Goal: Transaction & Acquisition: Purchase product/service

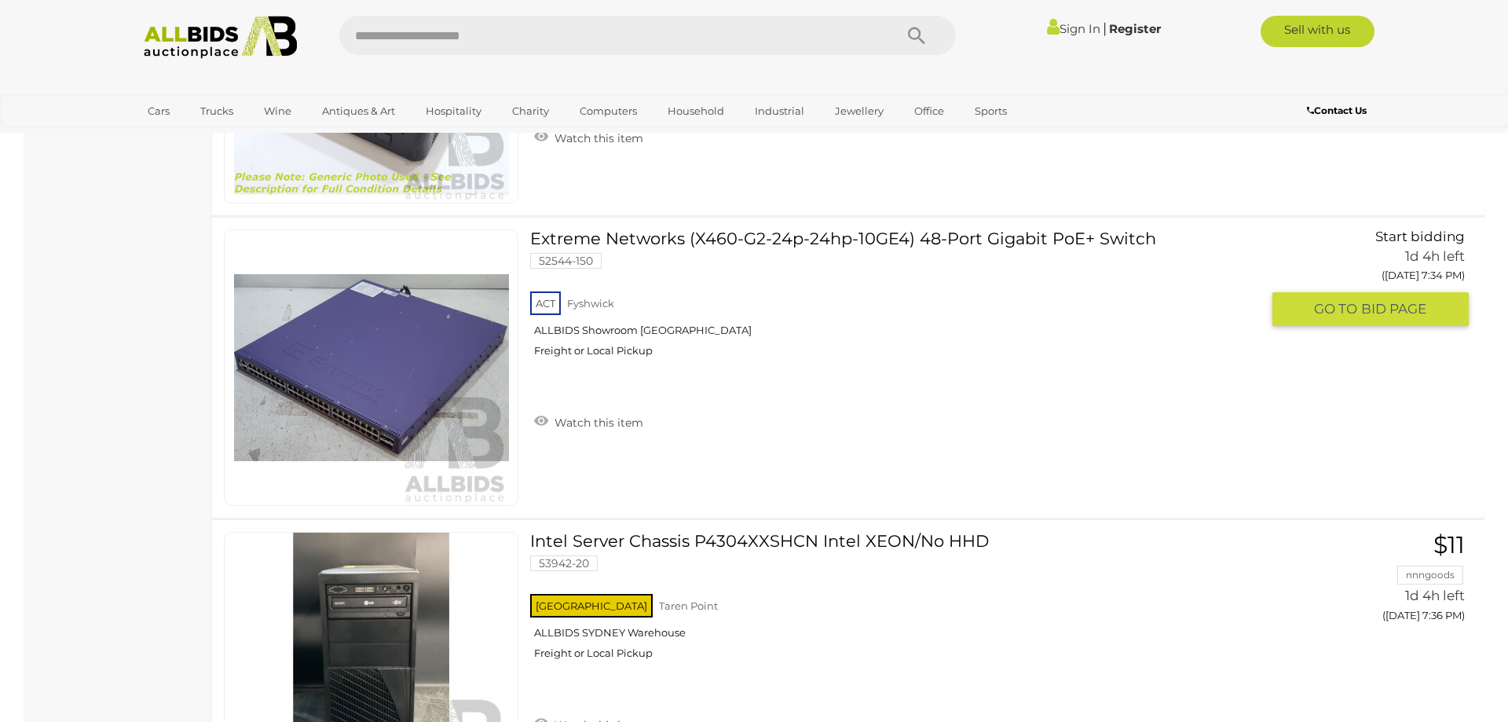
scroll to position [20835, 0]
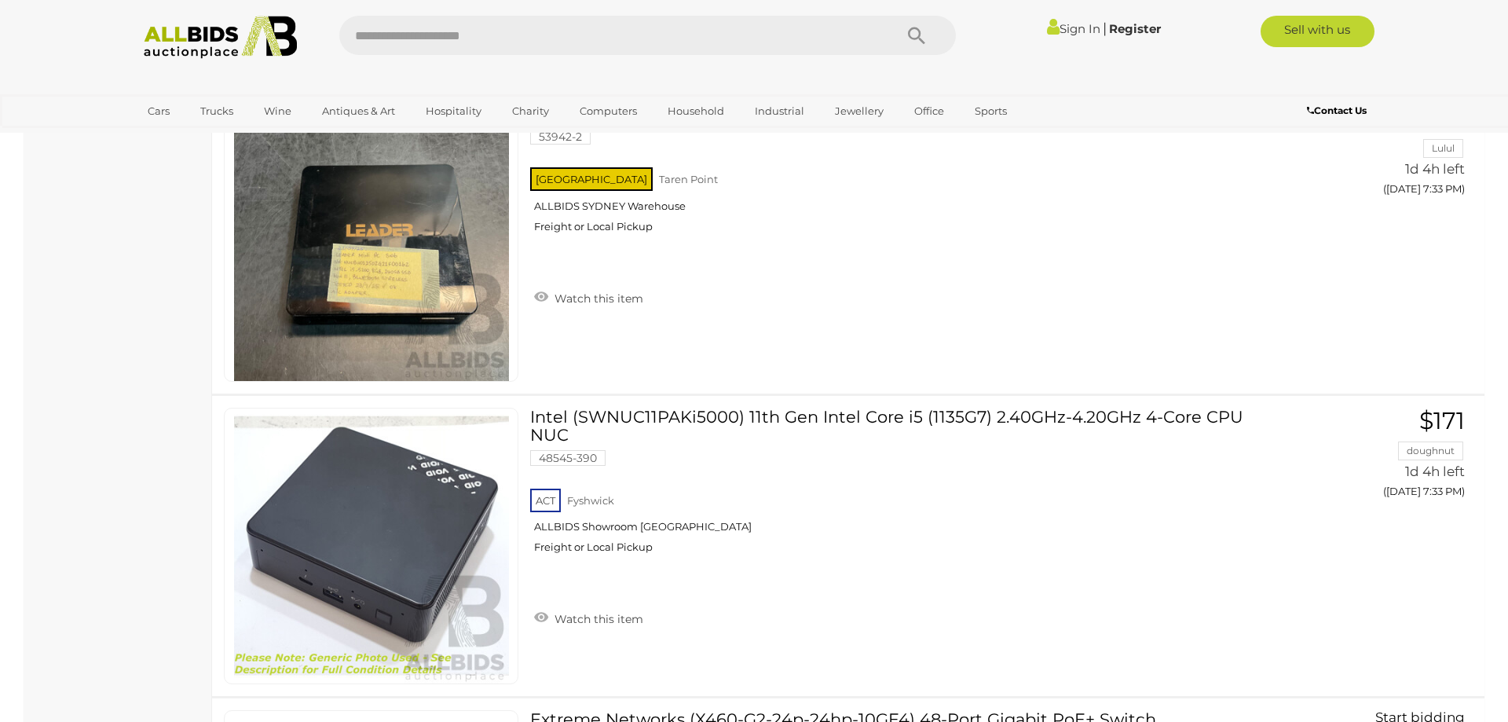
drag, startPoint x: 63, startPoint y: 532, endPoint x: 112, endPoint y: 273, distance: 263.2
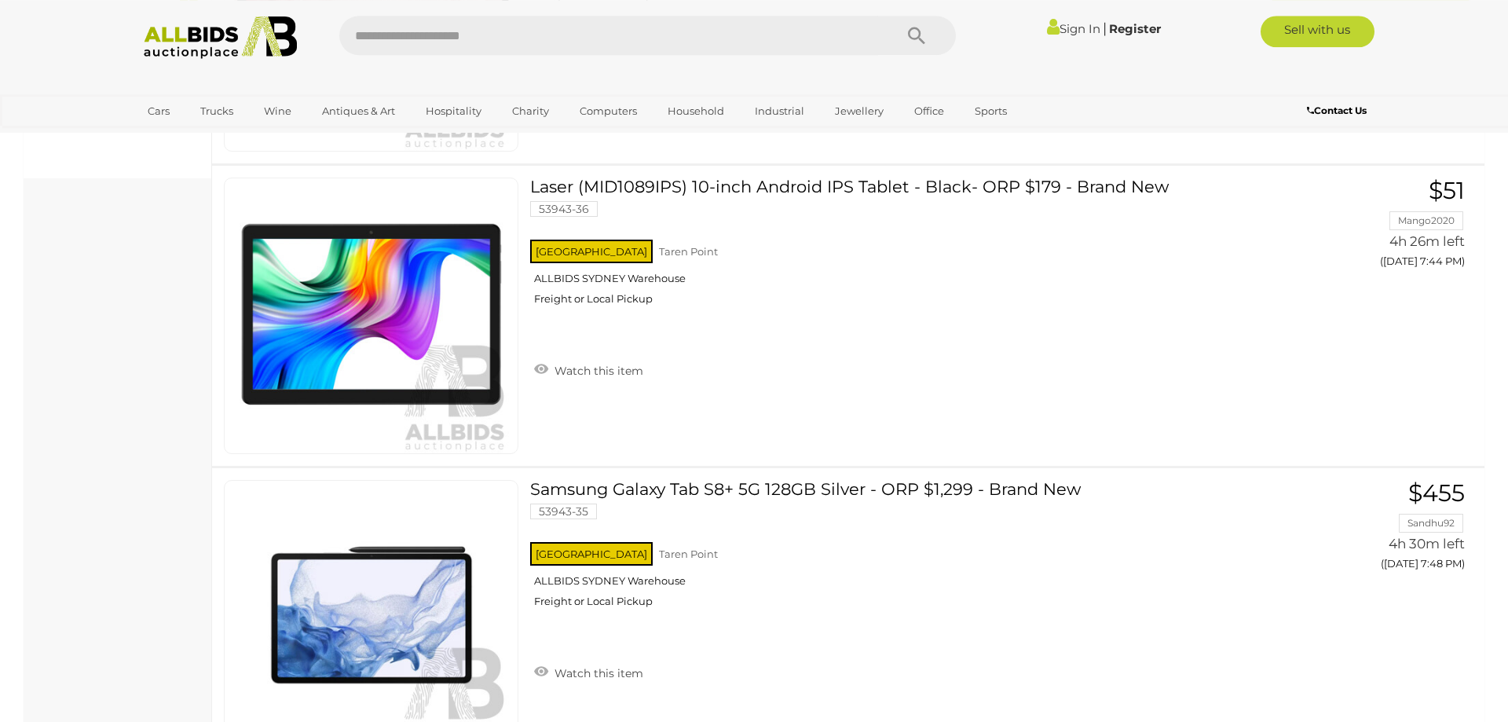
scroll to position [0, 0]
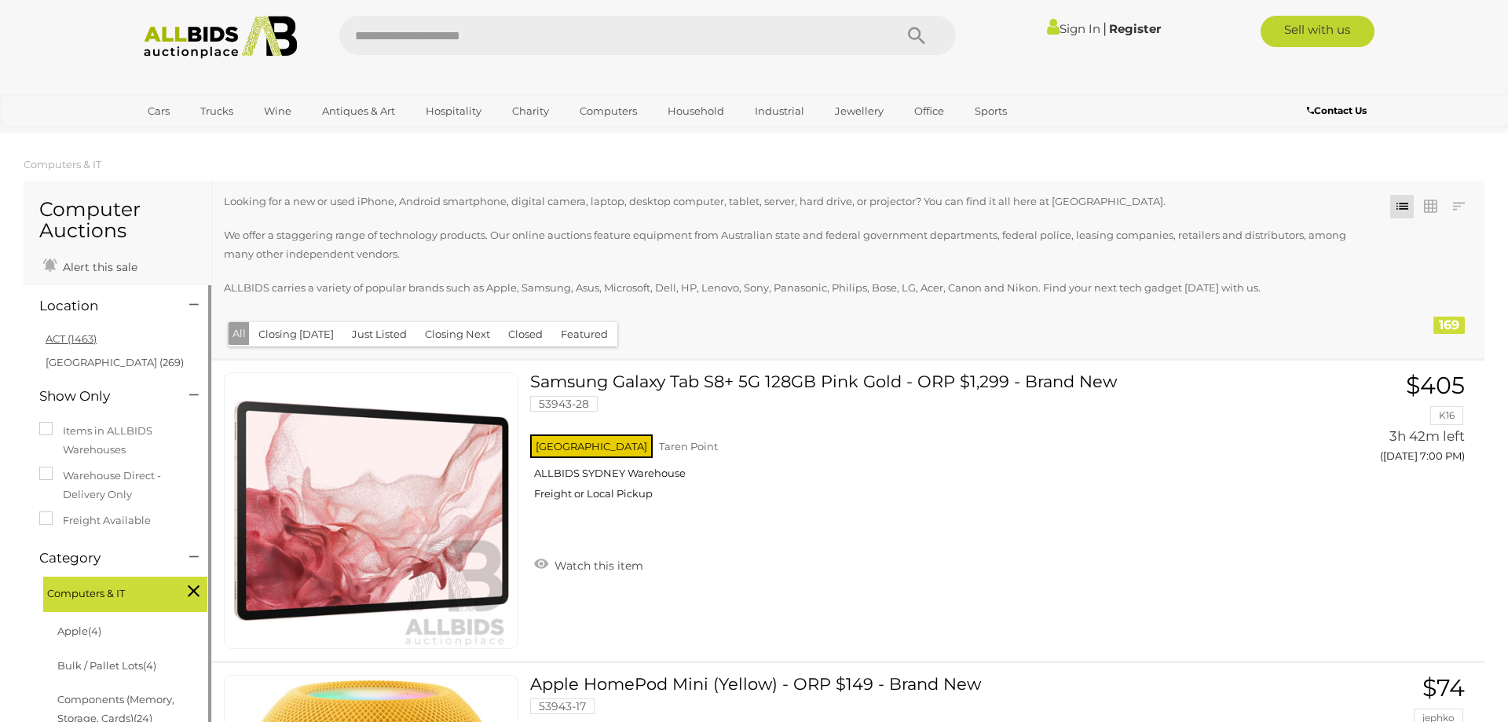
click at [65, 340] on link "ACT (1463)" at bounding box center [71, 338] width 51 height 13
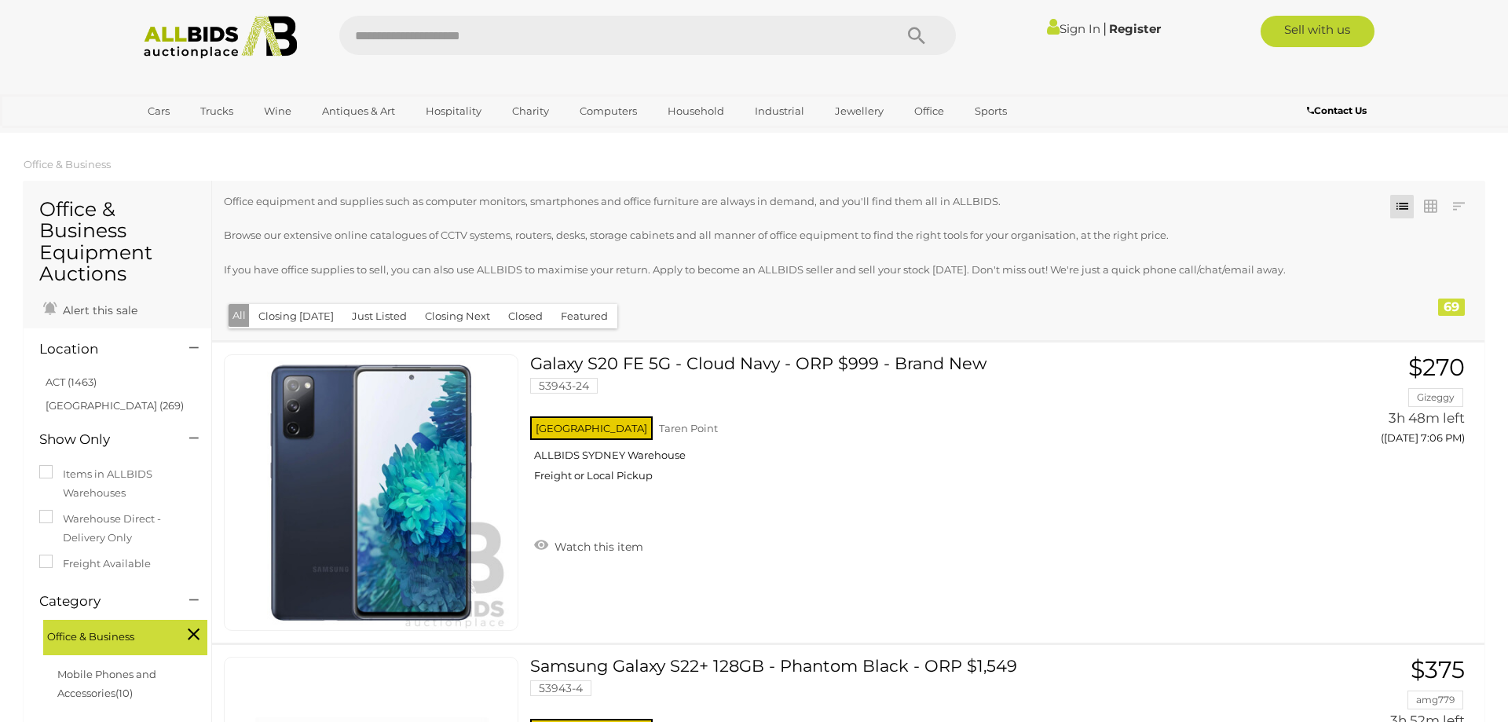
click at [82, 376] on li "ACT (1463)" at bounding box center [119, 382] width 152 height 23
click at [82, 379] on link "ACT (1463)" at bounding box center [71, 382] width 51 height 13
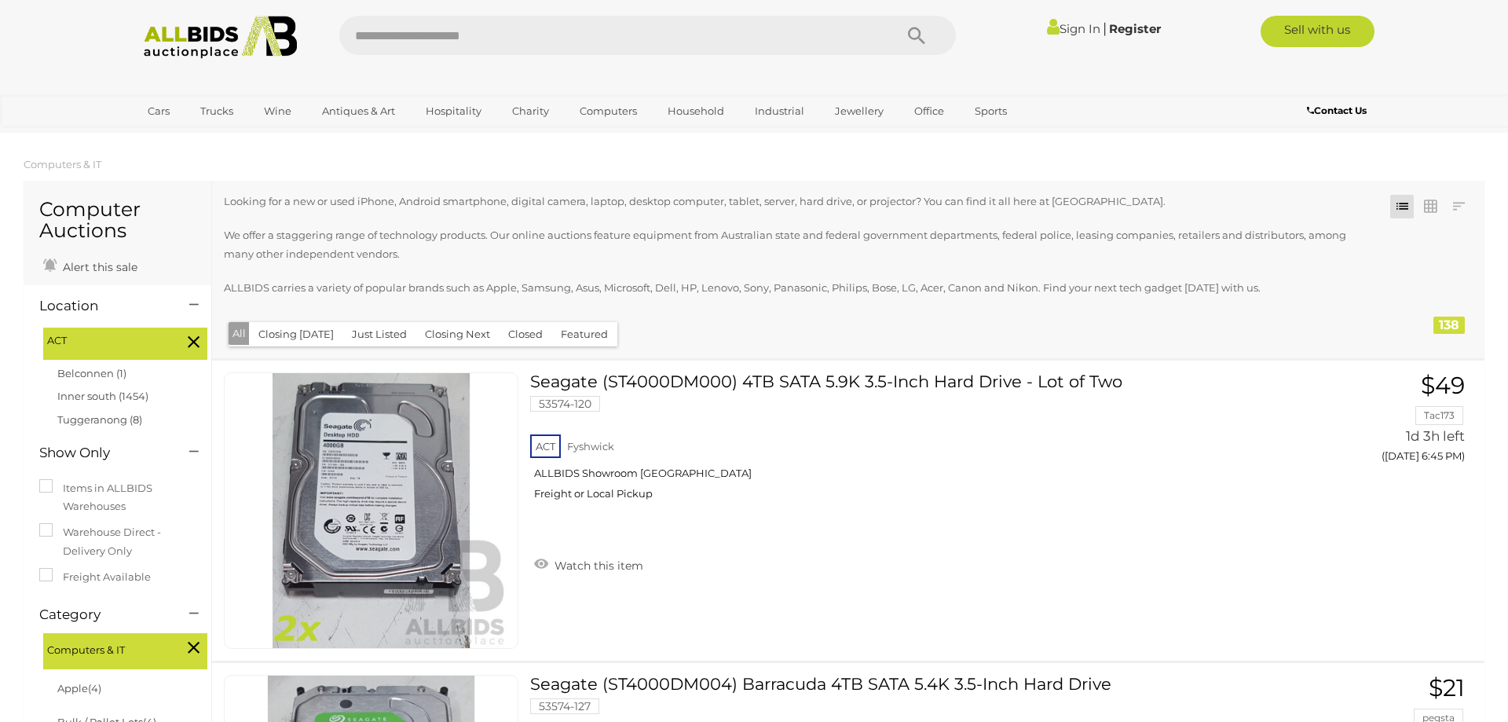
click at [699, 260] on p "We offer a staggering range of technology products. Our online auctions feature…" at bounding box center [791, 244] width 1134 height 37
click at [963, 256] on p "We offer a staggering range of technology products. Our online auctions feature…" at bounding box center [791, 244] width 1134 height 37
click at [1159, 196] on p "Looking for a new or used iPhone, Android smartphone, digital camera, laptop, d…" at bounding box center [791, 201] width 1134 height 18
